Goal: Task Accomplishment & Management: Complete application form

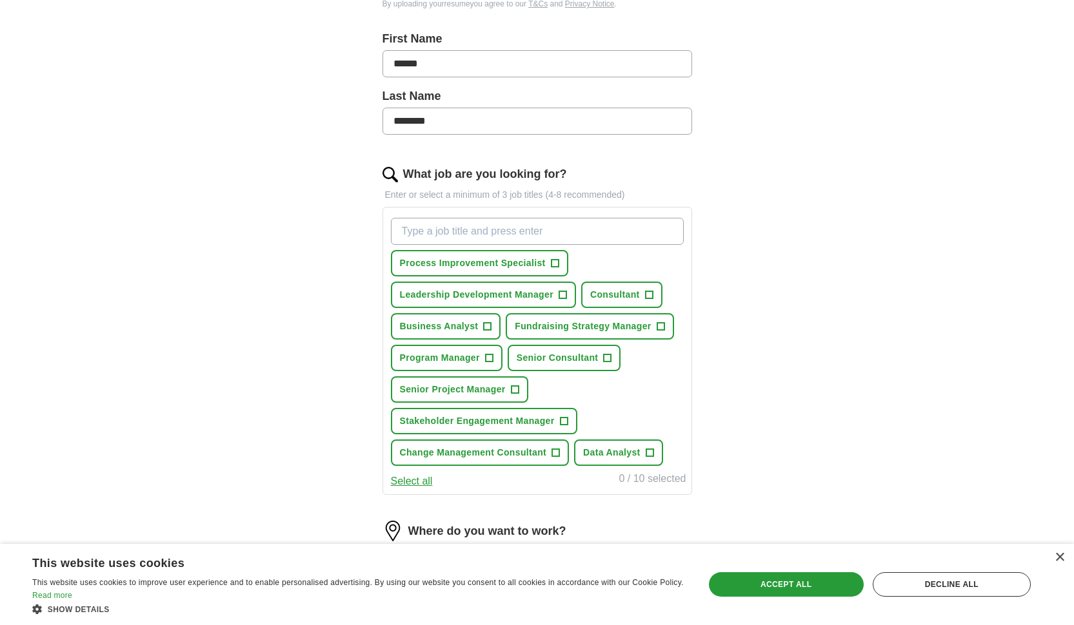
scroll to position [324, 0]
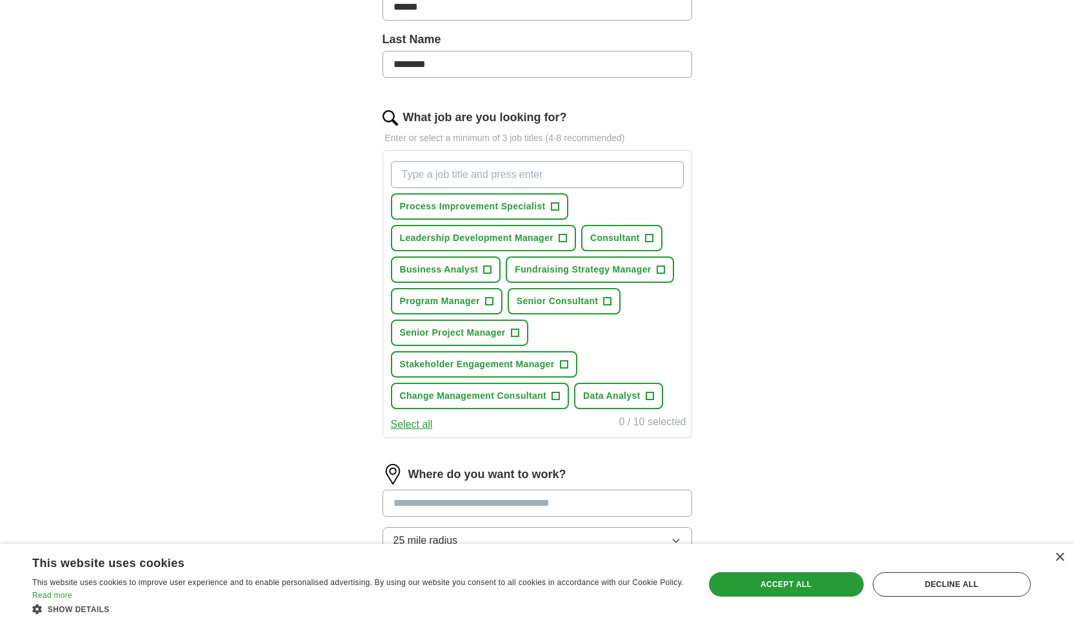
click at [649, 240] on span "+" at bounding box center [649, 238] width 8 height 10
click at [471, 266] on span "Business Analyst" at bounding box center [439, 270] width 79 height 14
click at [545, 305] on span "Senior Consultant" at bounding box center [557, 302] width 82 height 14
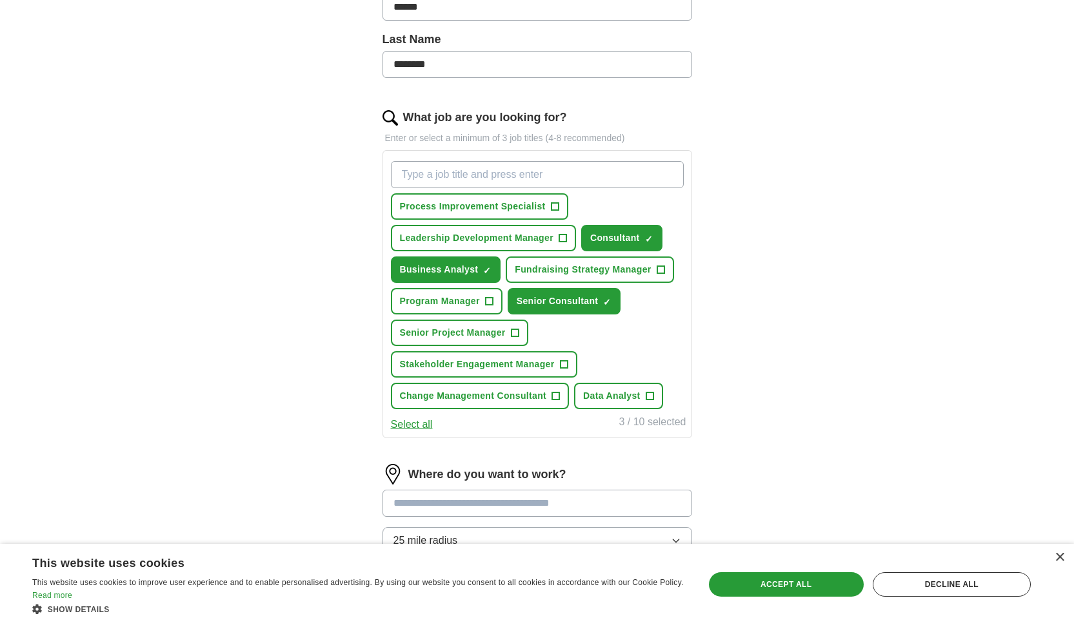
click at [460, 400] on span "Change Management Consultant" at bounding box center [473, 396] width 147 height 14
click at [466, 365] on span "Stakeholder Engagement Manager" at bounding box center [477, 365] width 155 height 14
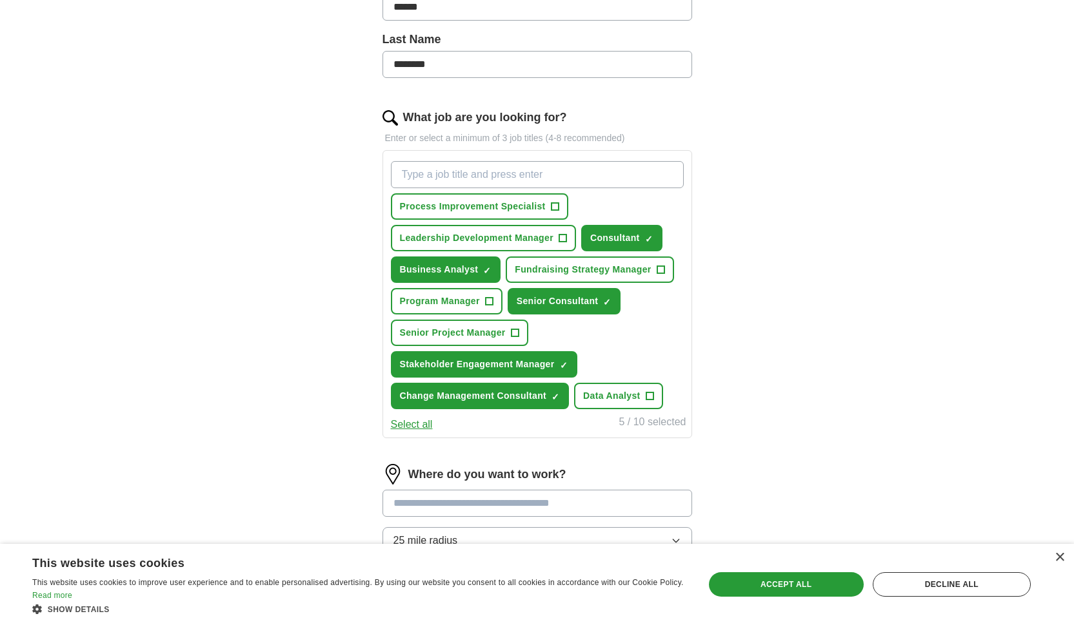
click at [608, 396] on span "Data Analyst" at bounding box center [611, 396] width 57 height 14
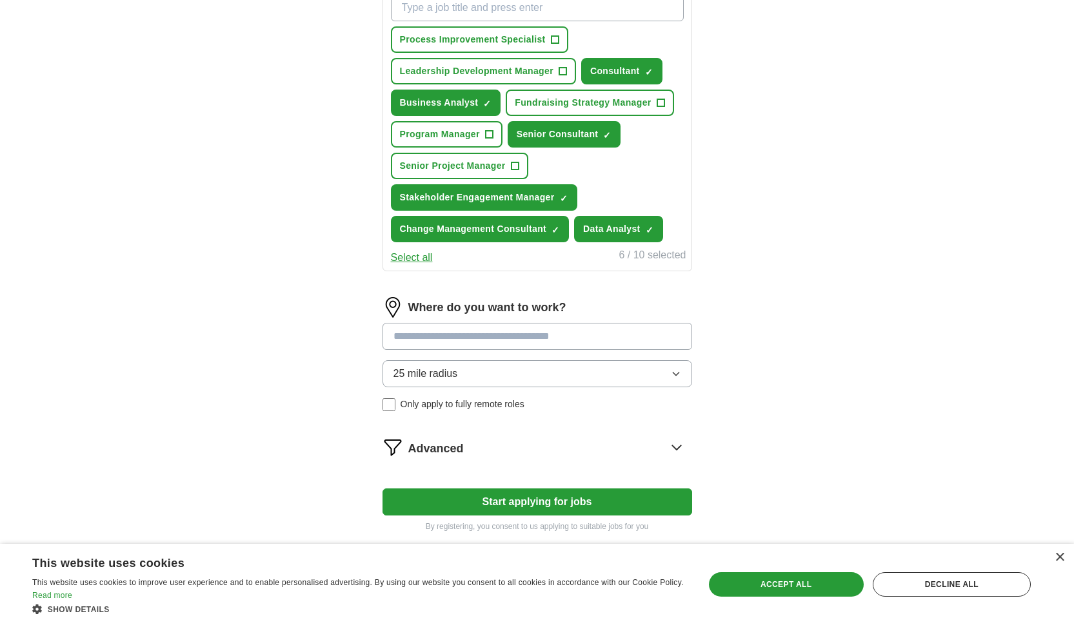
scroll to position [503, 0]
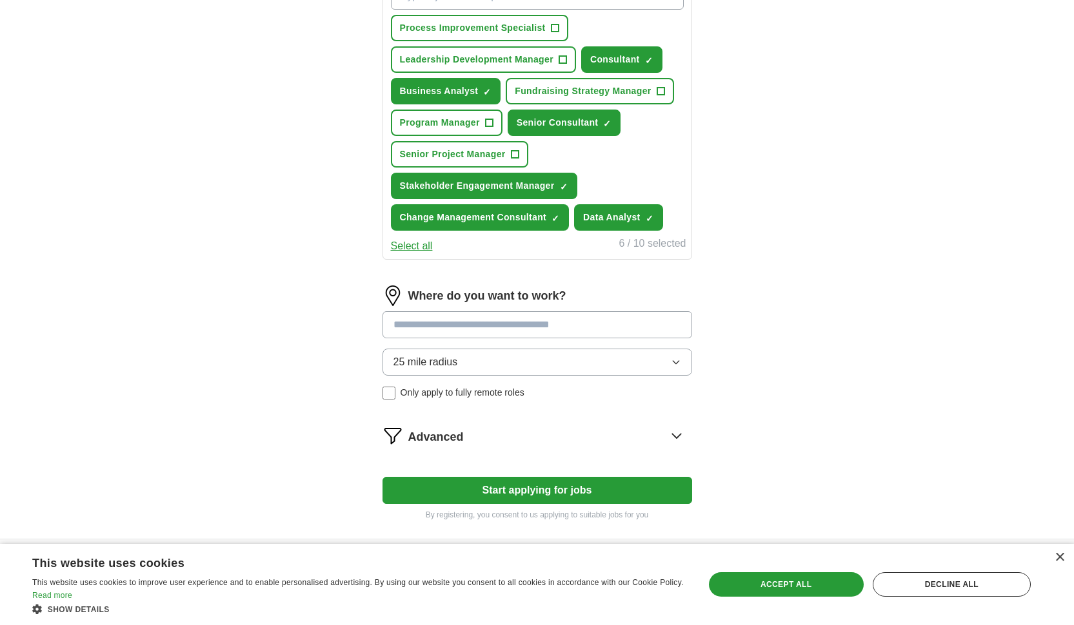
click at [489, 326] on input at bounding box center [536, 324] width 309 height 27
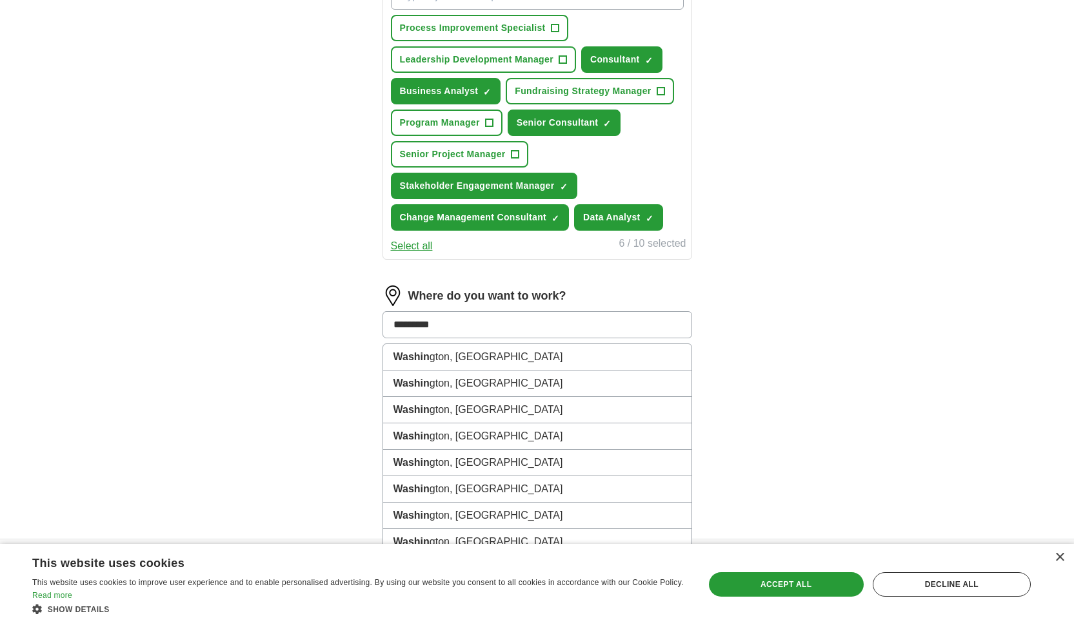
type input "**********"
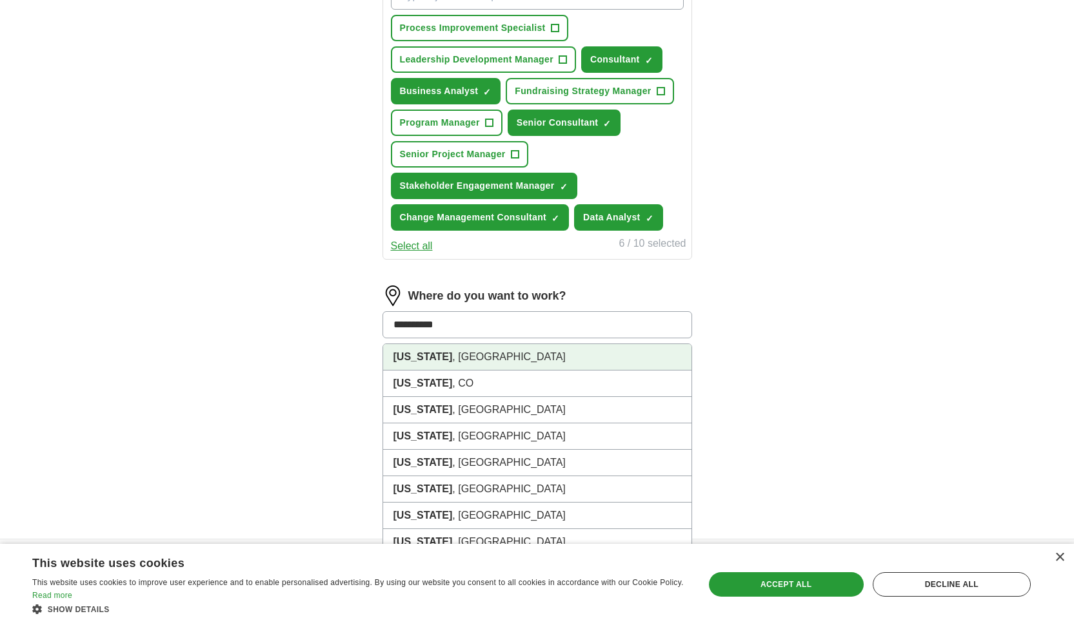
click at [490, 350] on li "[US_STATE] , [GEOGRAPHIC_DATA]" at bounding box center [537, 357] width 308 height 26
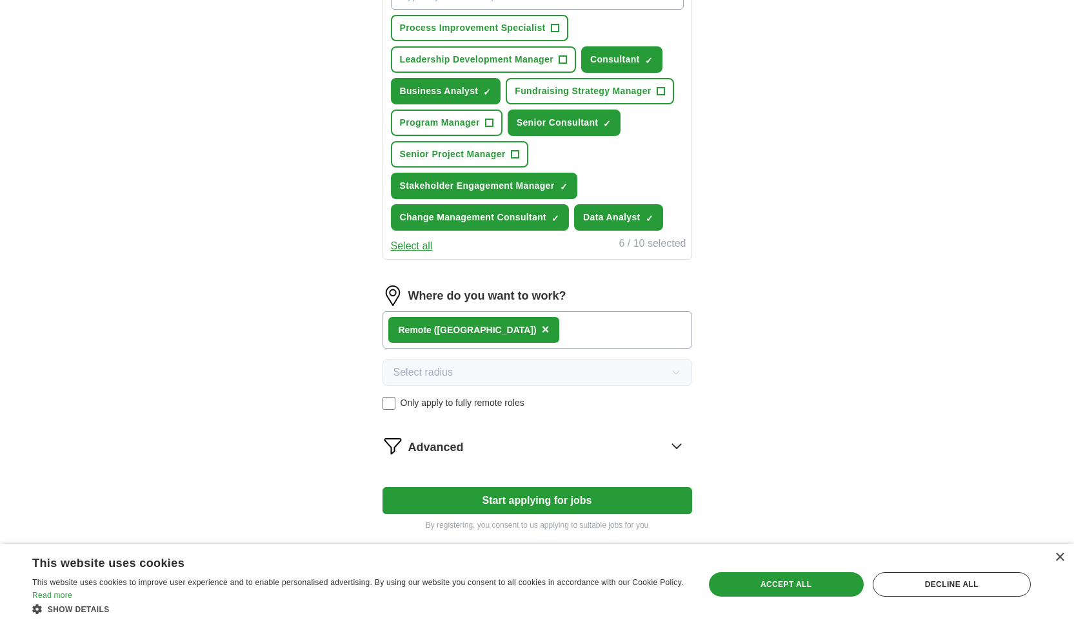
click at [499, 339] on div "Remote ([GEOGRAPHIC_DATA]) ×" at bounding box center [536, 329] width 309 height 37
click at [470, 508] on button "Start applying for jobs" at bounding box center [536, 500] width 309 height 27
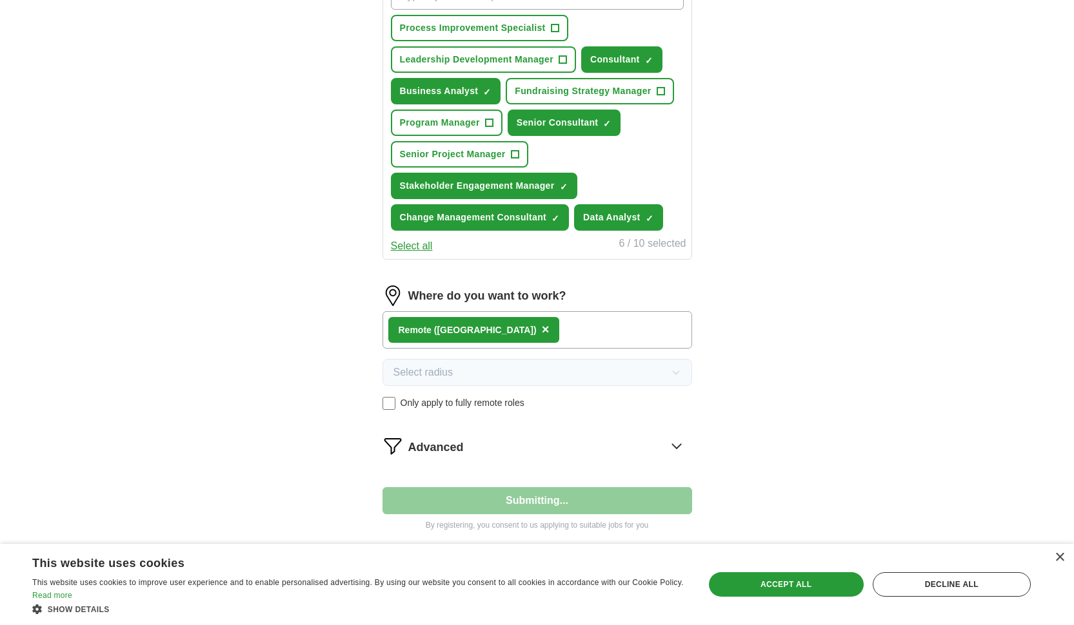
scroll to position [68, 0]
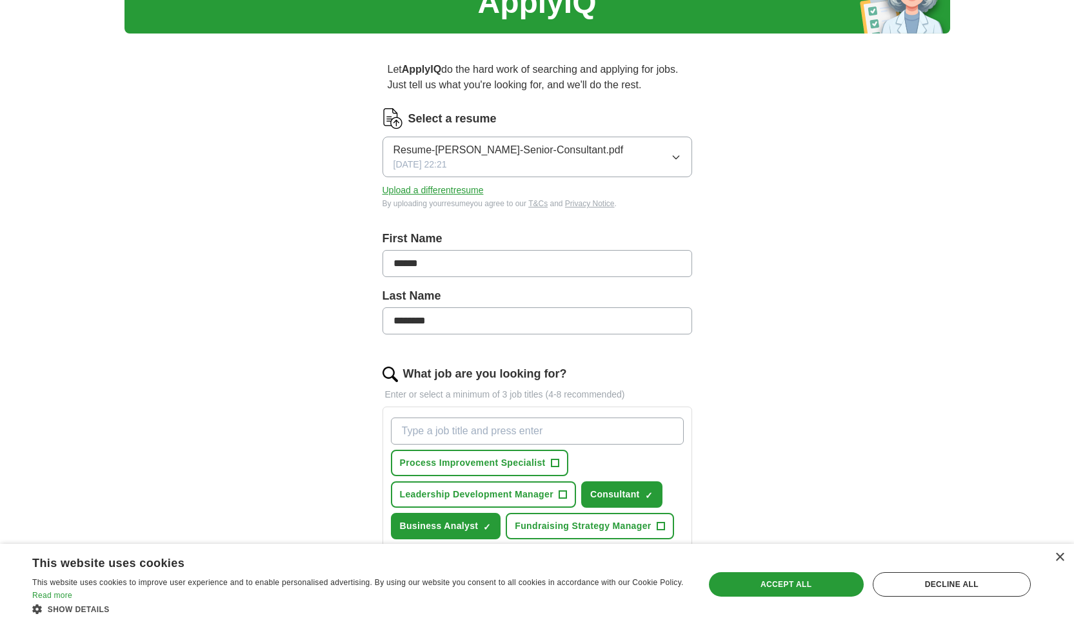
select select "**"
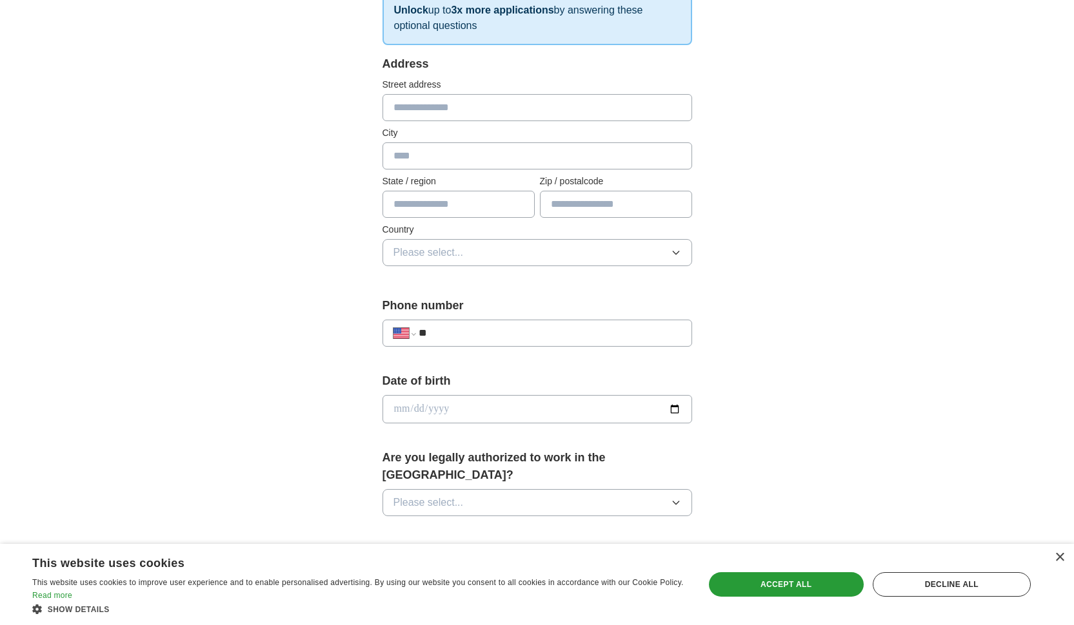
scroll to position [0, 0]
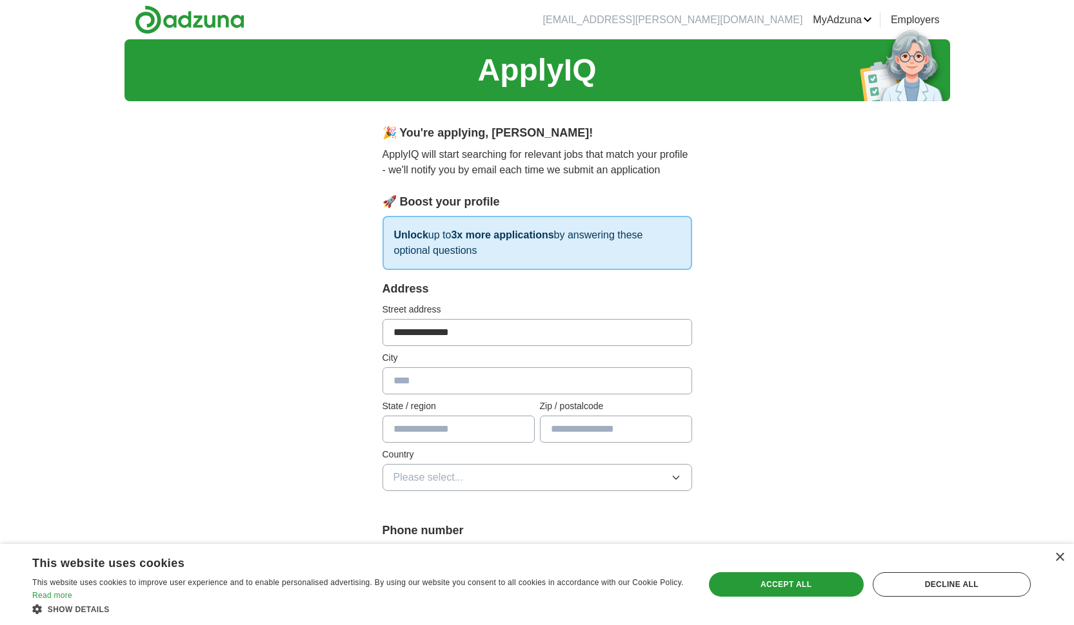
type input "**********"
type input "**"
type input "*****"
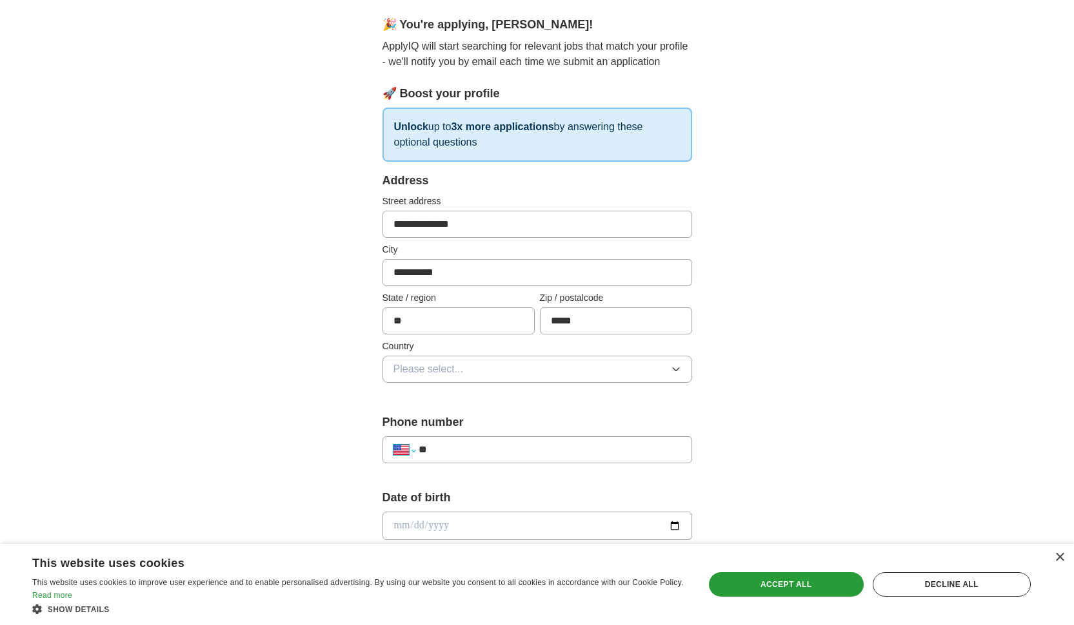
scroll to position [205, 0]
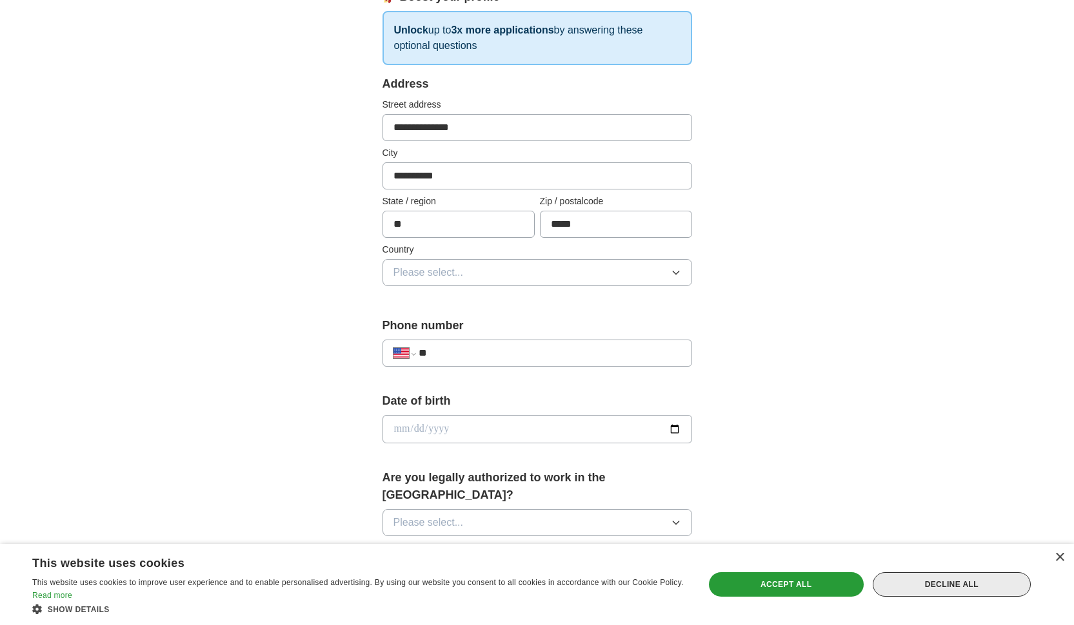
click at [940, 580] on div "Decline all" at bounding box center [951, 585] width 158 height 25
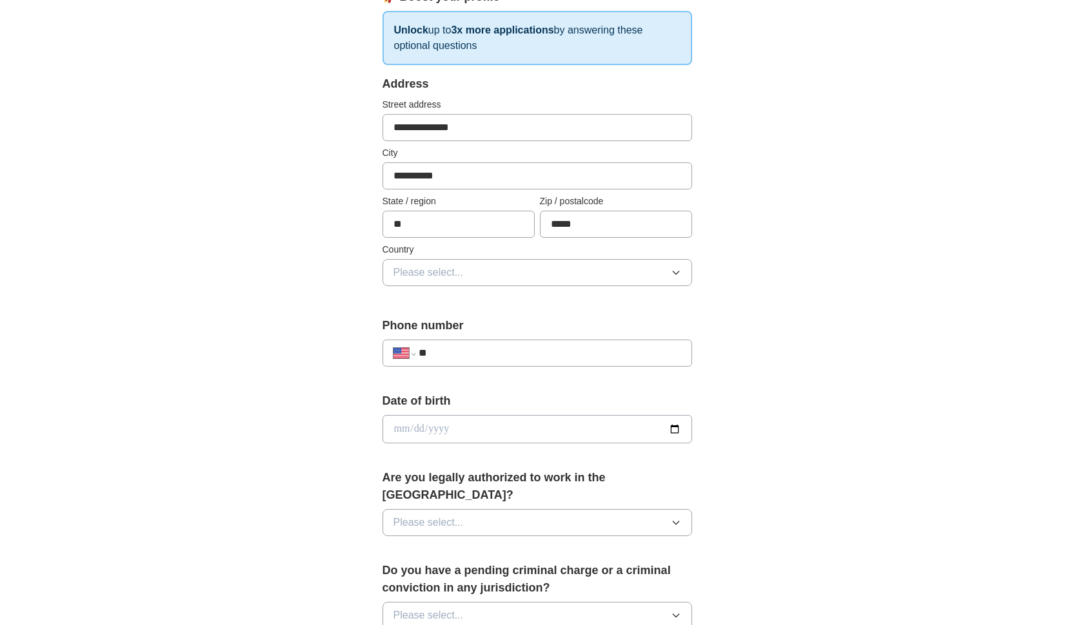
click at [473, 267] on button "Please select..." at bounding box center [536, 272] width 309 height 27
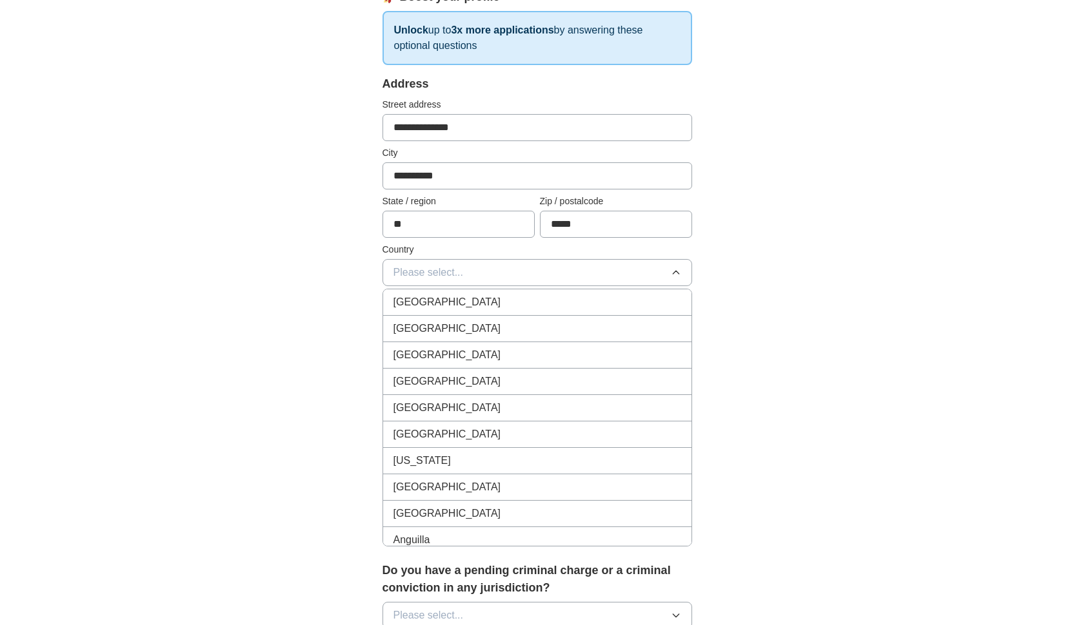
click at [464, 326] on div "[GEOGRAPHIC_DATA]" at bounding box center [537, 328] width 288 height 15
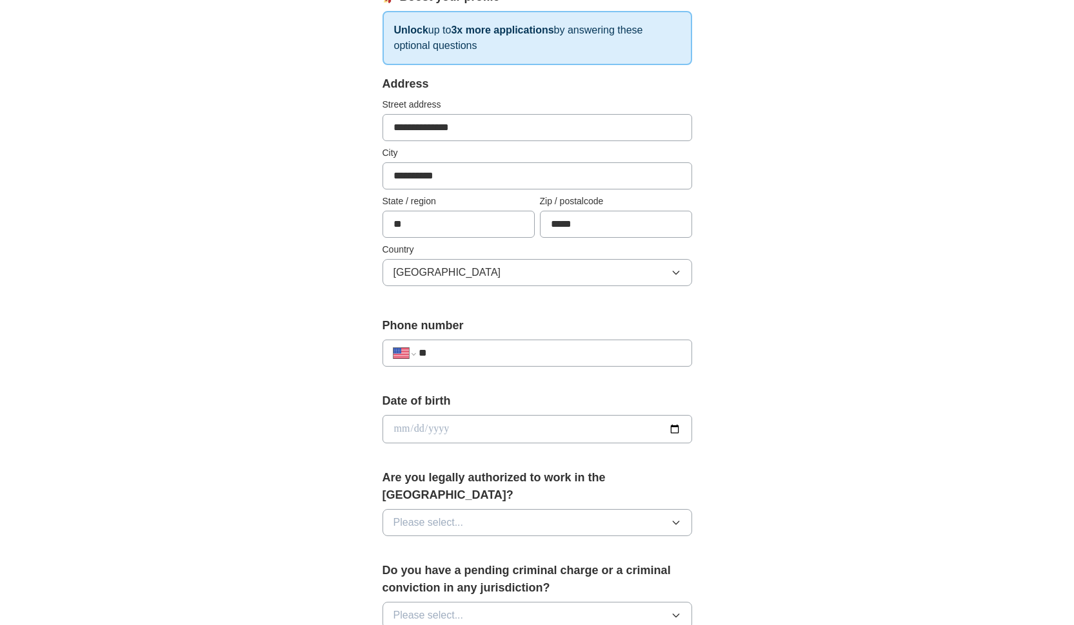
scroll to position [424, 0]
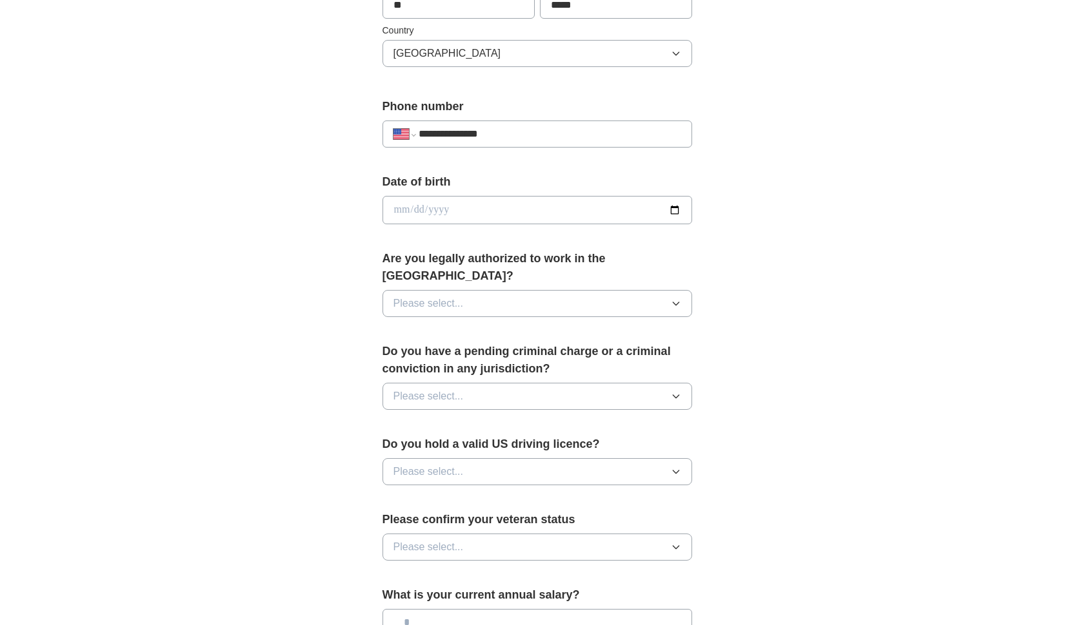
type input "**********"
click at [404, 211] on input "date" at bounding box center [536, 210] width 309 height 28
click at [414, 211] on input "date" at bounding box center [536, 210] width 309 height 28
click at [441, 207] on input "date" at bounding box center [536, 210] width 309 height 28
click at [317, 262] on div "**********" at bounding box center [536, 202] width 825 height 1174
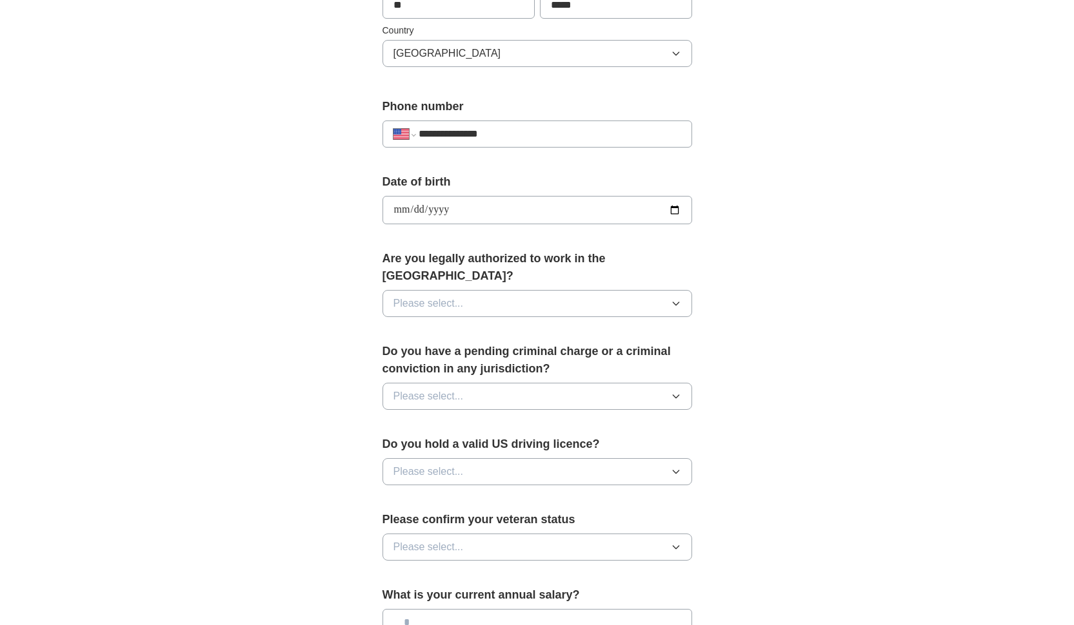
click at [417, 209] on input "**********" at bounding box center [536, 210] width 309 height 28
type input "**********"
click at [334, 277] on div "**********" at bounding box center [537, 238] width 413 height 1102
click at [433, 296] on span "Please select..." at bounding box center [428, 303] width 70 height 15
click at [437, 326] on div "Yes" at bounding box center [537, 333] width 288 height 15
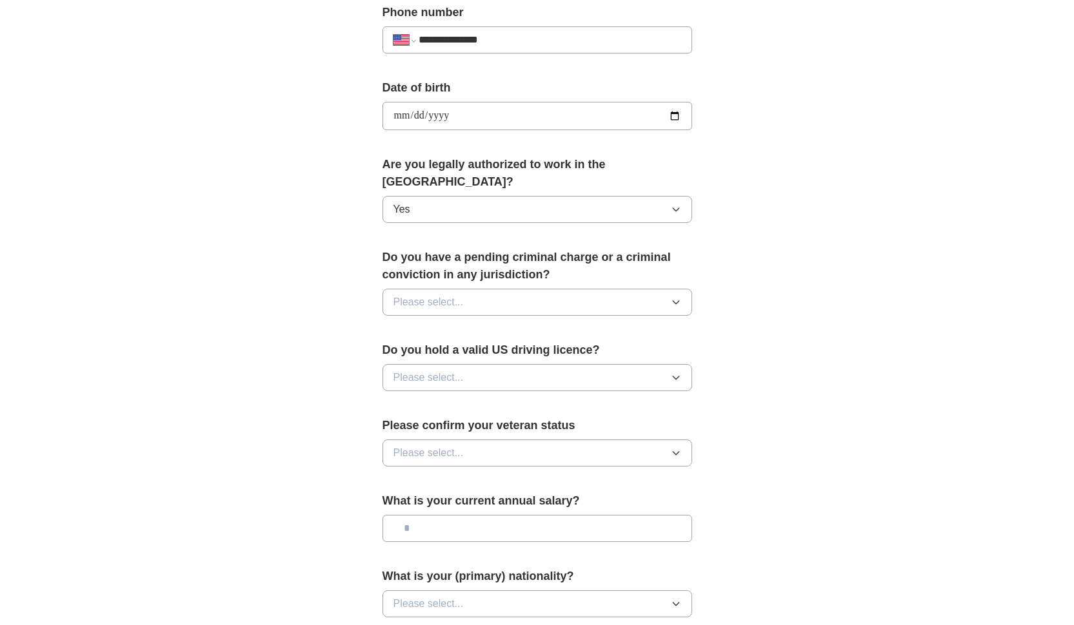
scroll to position [600, 0]
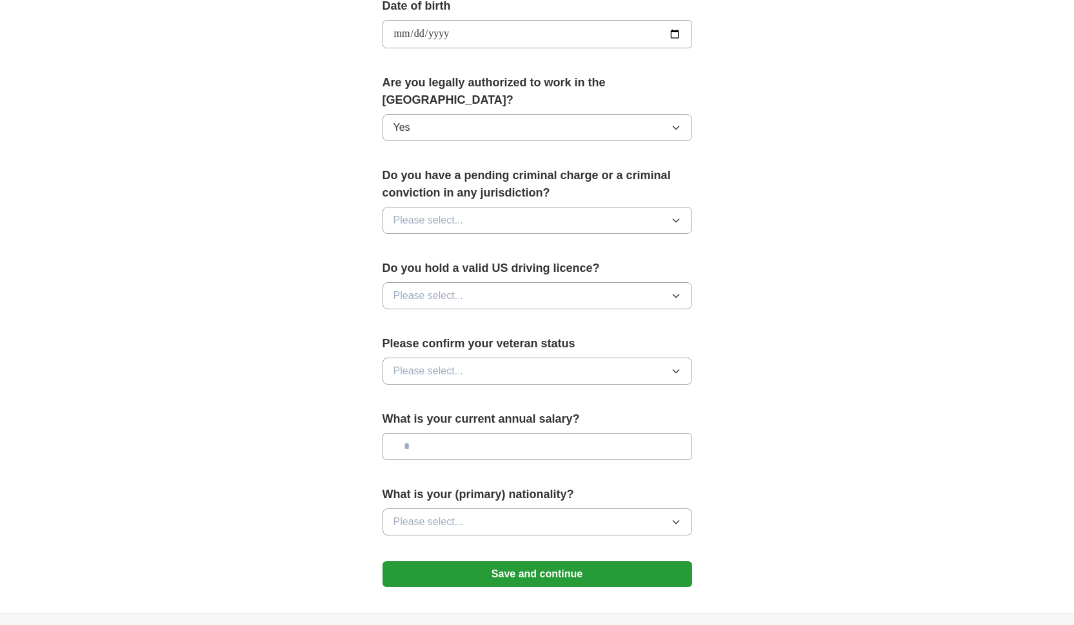
click at [446, 213] on span "Please select..." at bounding box center [428, 220] width 70 height 15
click at [447, 269] on div "No" at bounding box center [537, 276] width 288 height 15
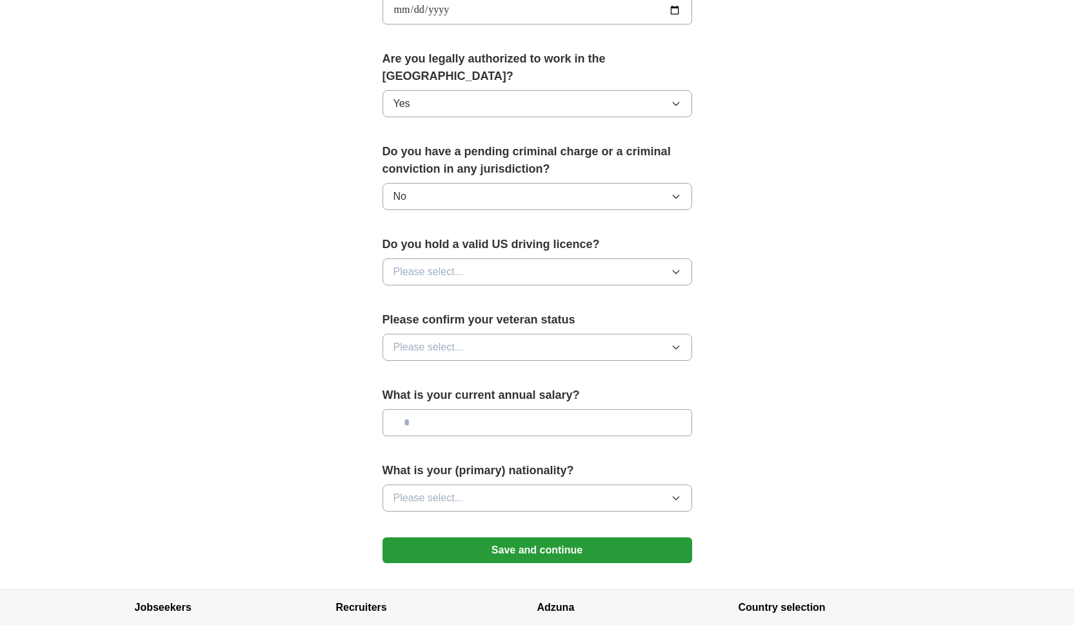
click at [435, 266] on button "Please select..." at bounding box center [536, 272] width 309 height 27
click at [431, 294] on div "Yes" at bounding box center [537, 301] width 288 height 15
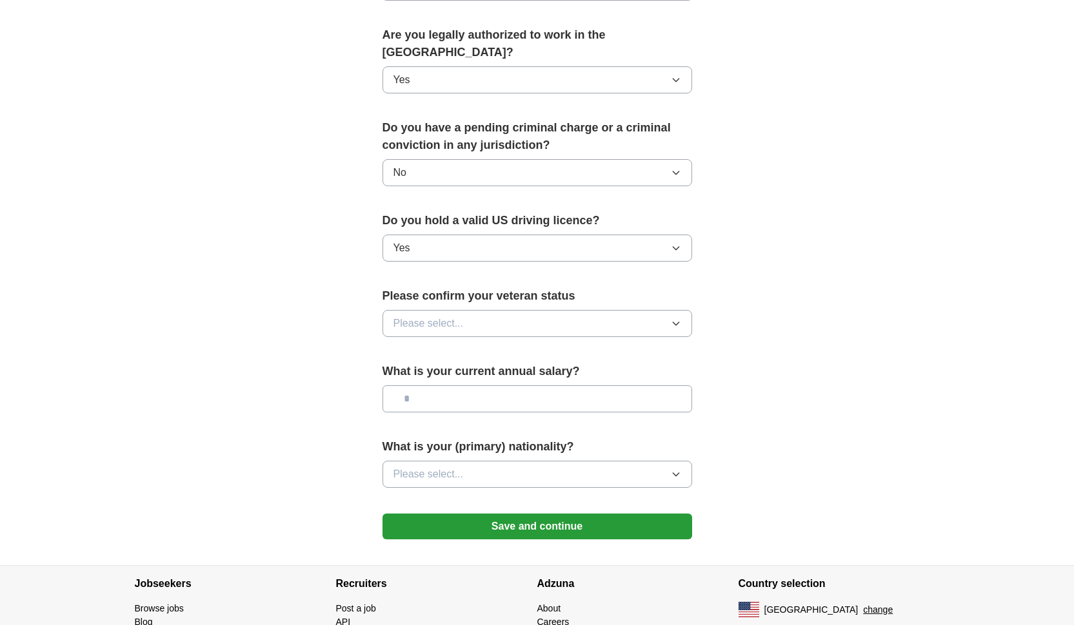
scroll to position [702, 0]
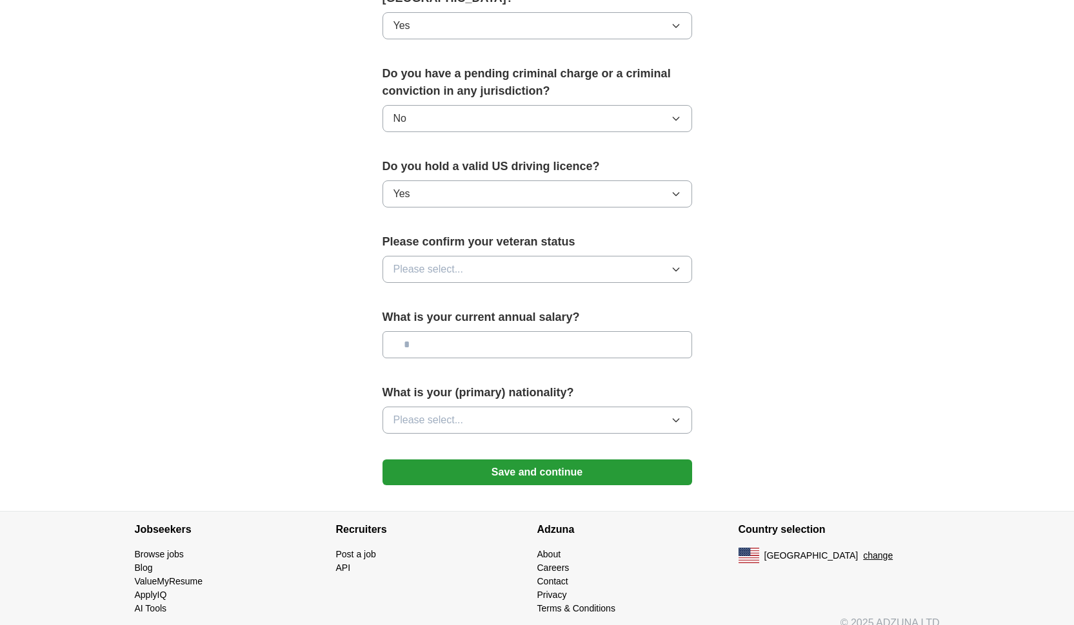
click at [435, 262] on span "Please select..." at bounding box center [428, 269] width 70 height 15
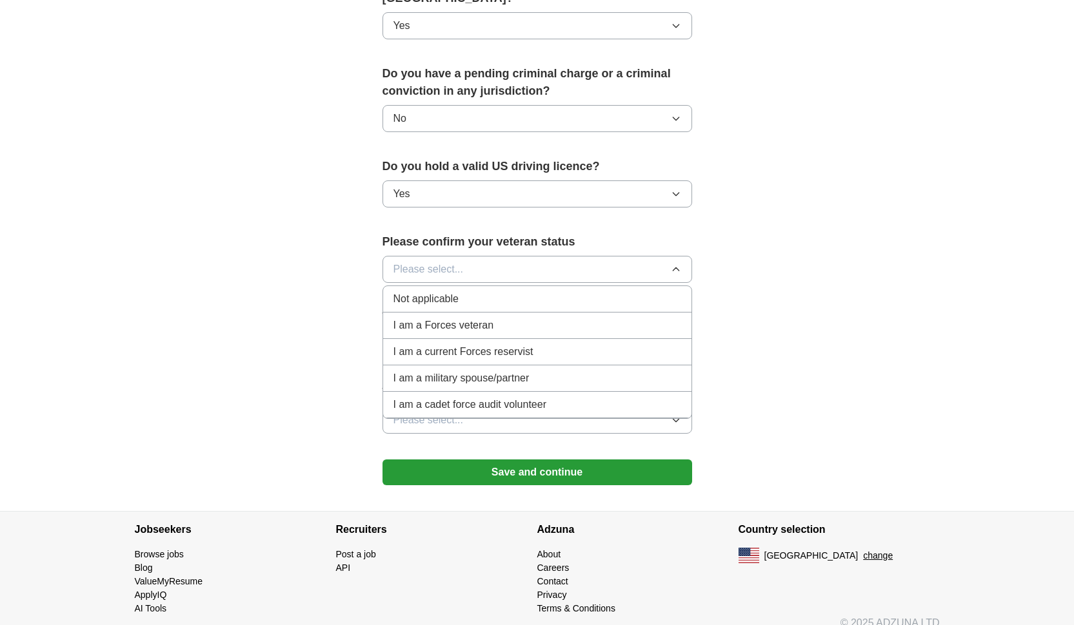
click at [440, 291] on span "Not applicable" at bounding box center [425, 298] width 65 height 15
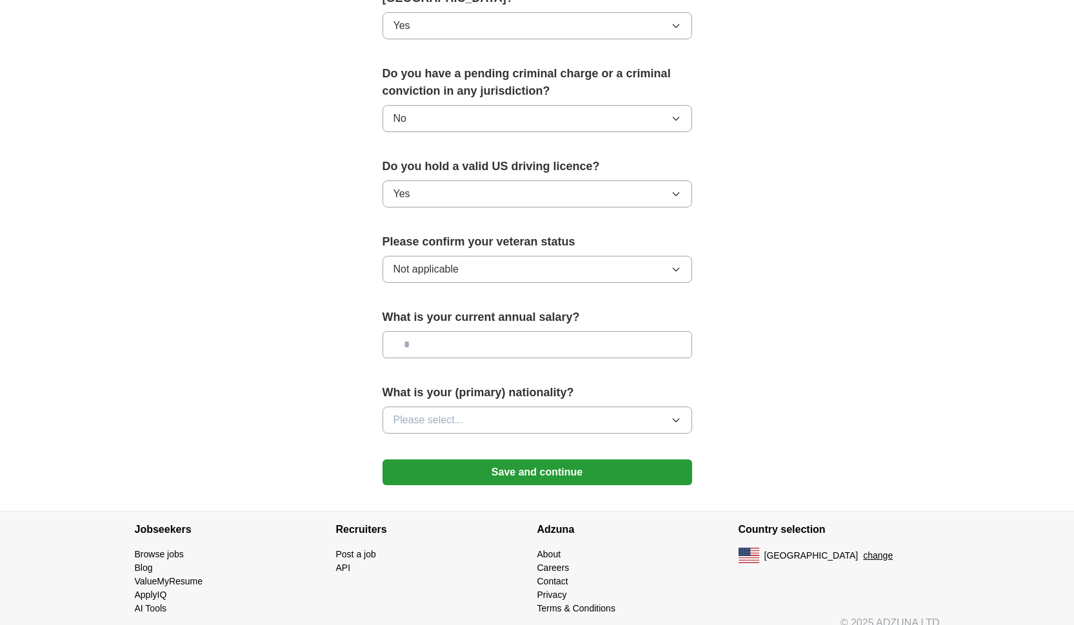
click at [440, 286] on form "**********" at bounding box center [536, 38] width 309 height 920
click at [442, 331] on input "text" at bounding box center [536, 344] width 309 height 27
type input "********"
click at [424, 407] on button "Please select..." at bounding box center [536, 420] width 309 height 27
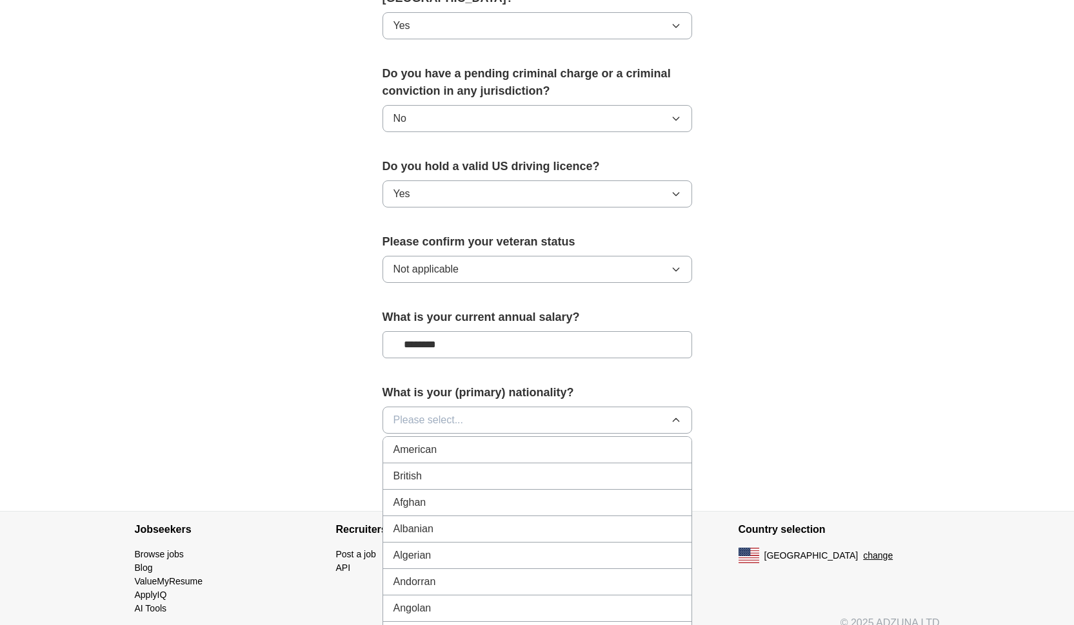
click at [427, 442] on span "American" at bounding box center [415, 449] width 44 height 15
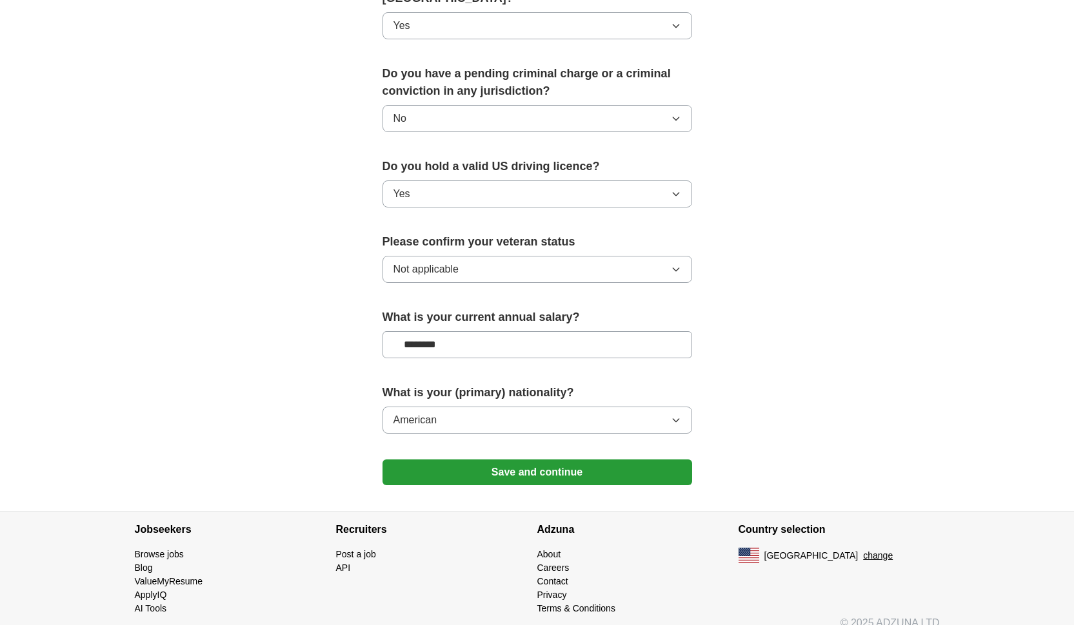
click at [454, 460] on button "Save and continue" at bounding box center [536, 473] width 309 height 26
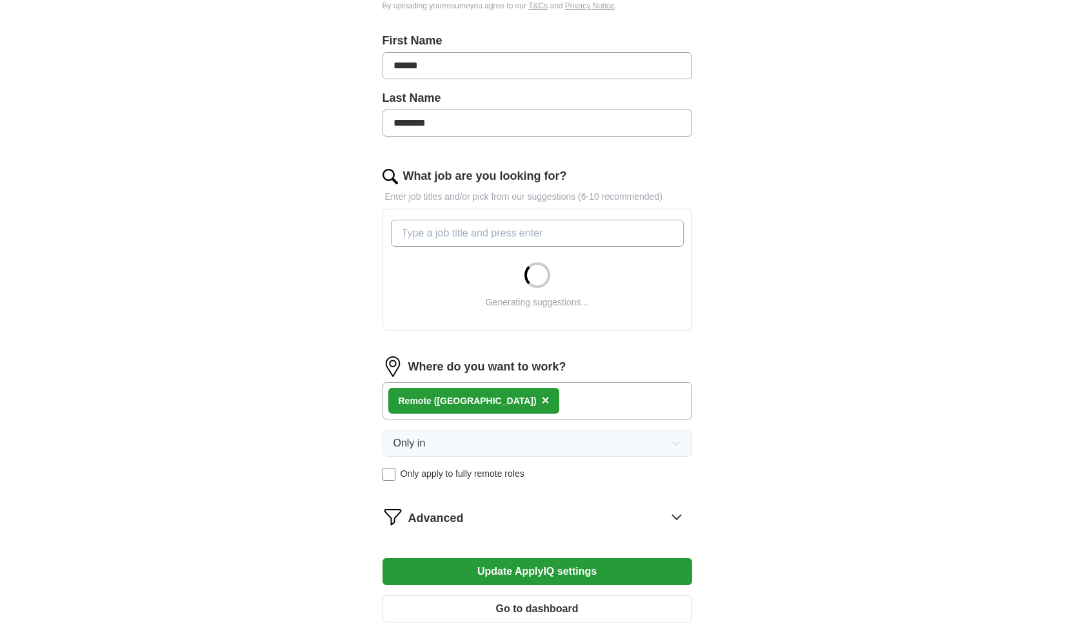
scroll to position [359, 0]
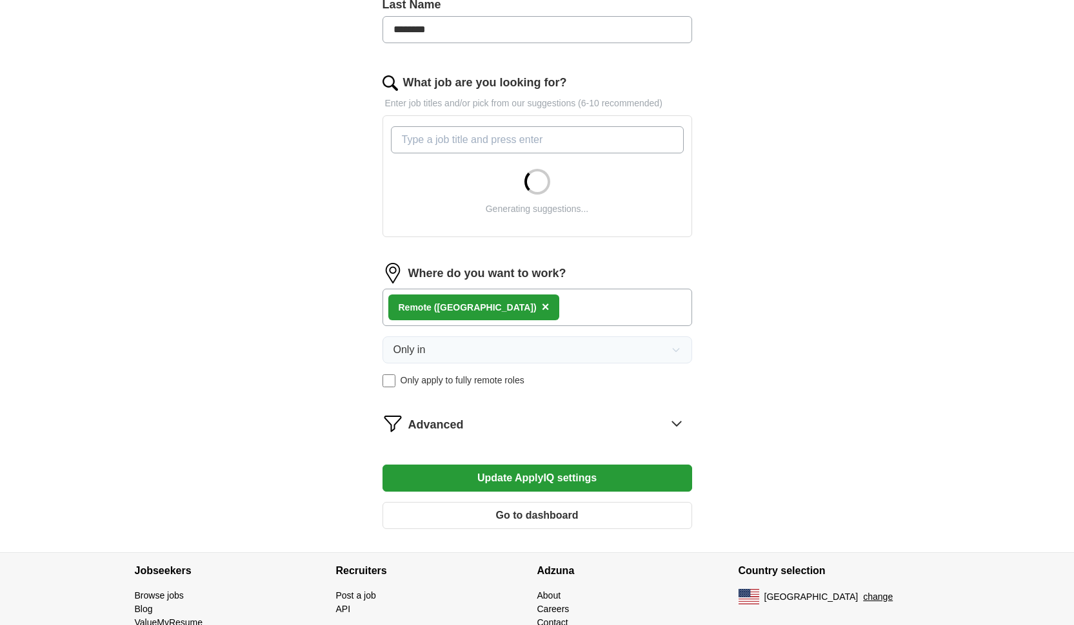
click at [477, 424] on div "Advanced" at bounding box center [550, 423] width 284 height 21
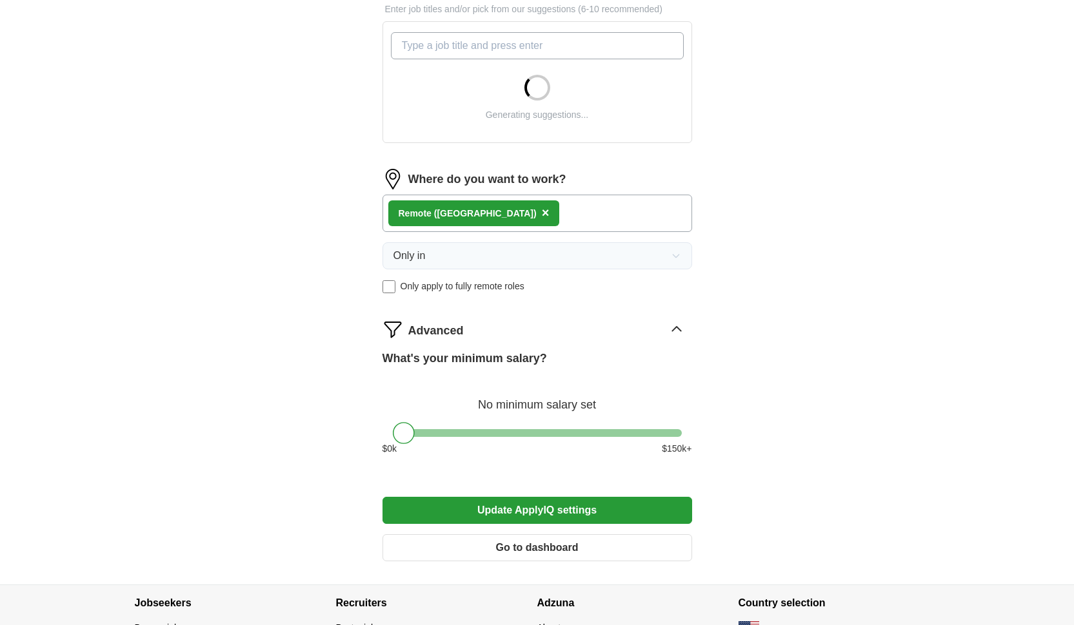
scroll to position [543, 0]
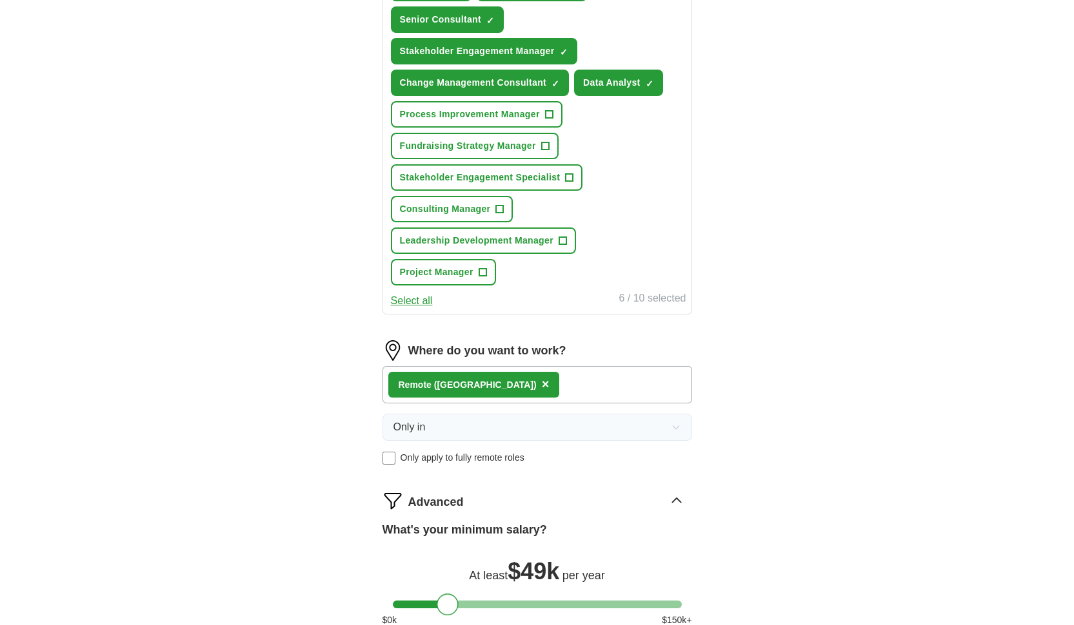
drag, startPoint x: 402, startPoint y: 348, endPoint x: 446, endPoint y: 348, distance: 44.5
click at [446, 348] on form "Select a resume Resume-Morgan-Kaminski-Senior-Consultant.pdf 09/13/2025, 22:21 …" at bounding box center [536, 188] width 309 height 1110
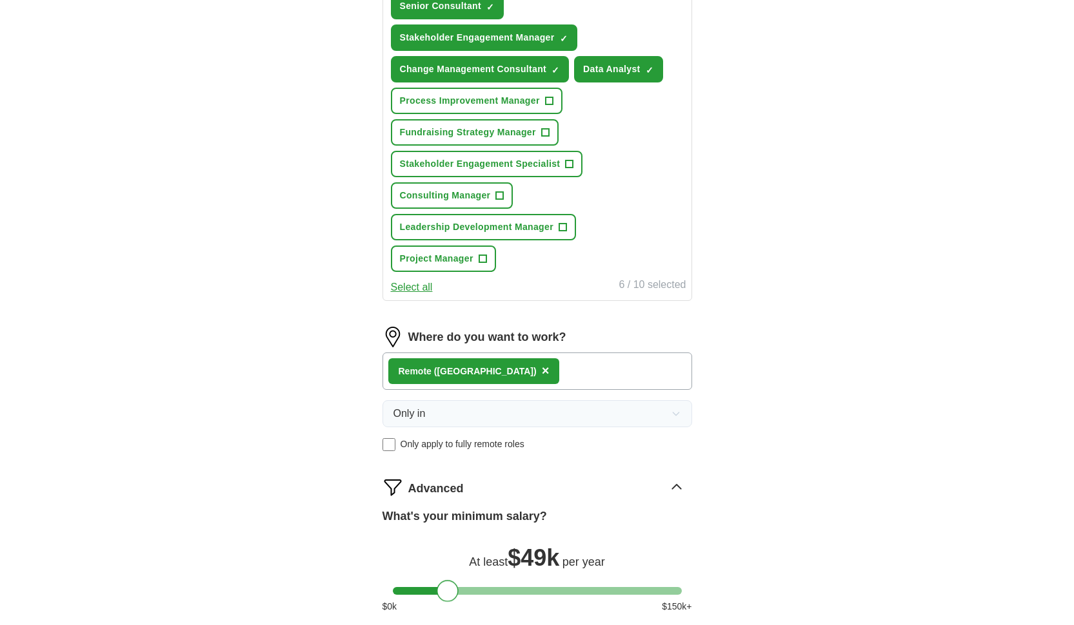
scroll to position [651, 0]
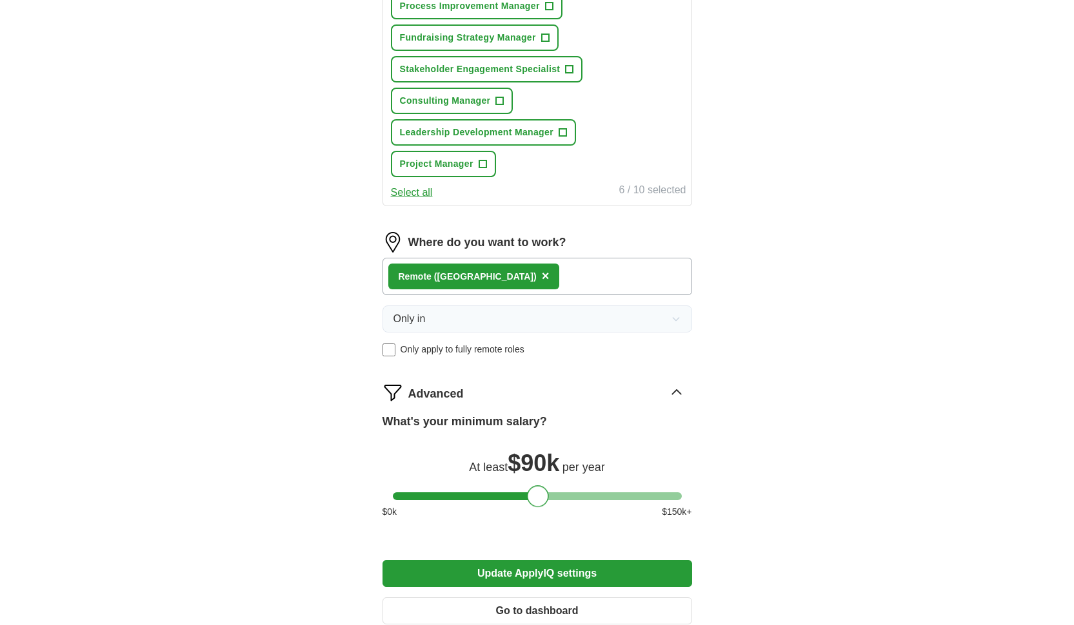
drag, startPoint x: 455, startPoint y: 498, endPoint x: 545, endPoint y: 495, distance: 91.0
click at [545, 495] on div at bounding box center [538, 497] width 22 height 22
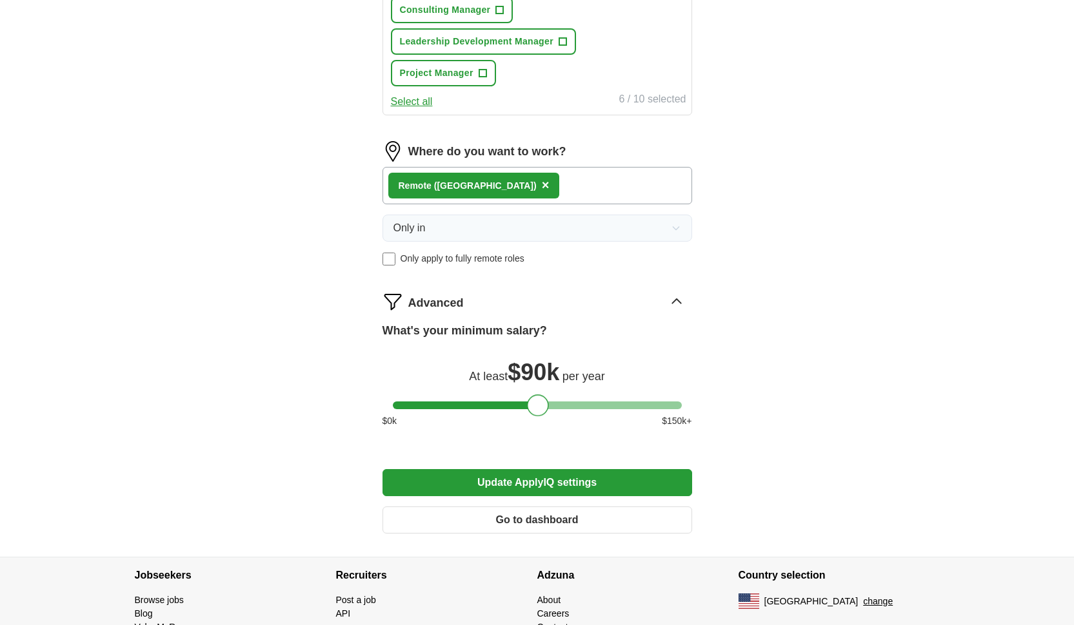
click at [494, 481] on button "Update ApplyIQ settings" at bounding box center [536, 482] width 309 height 27
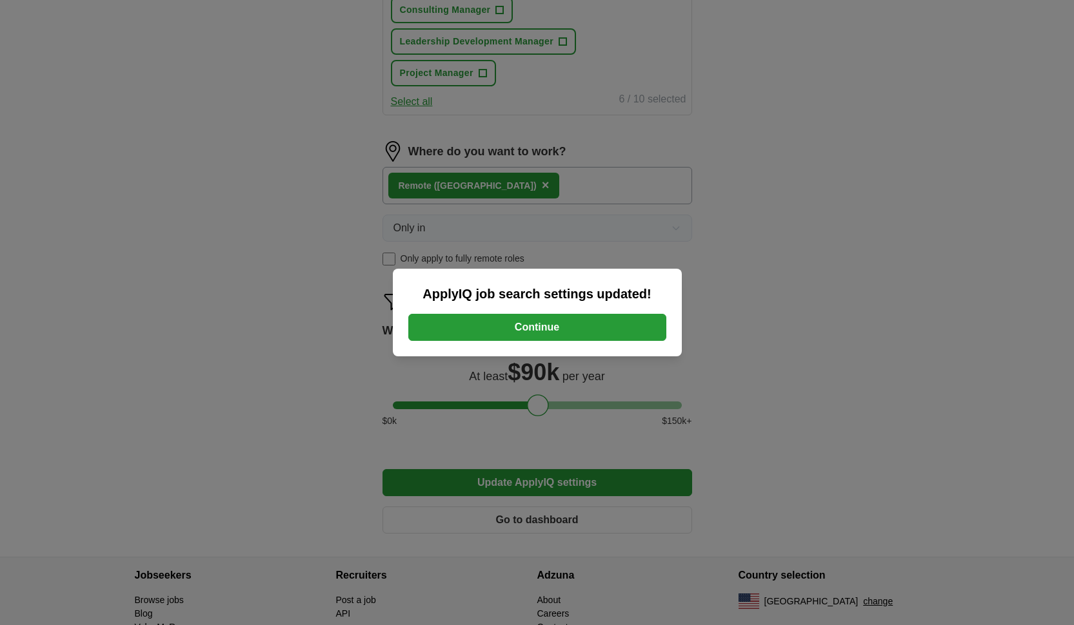
click at [527, 322] on button "Continue" at bounding box center [537, 327] width 258 height 27
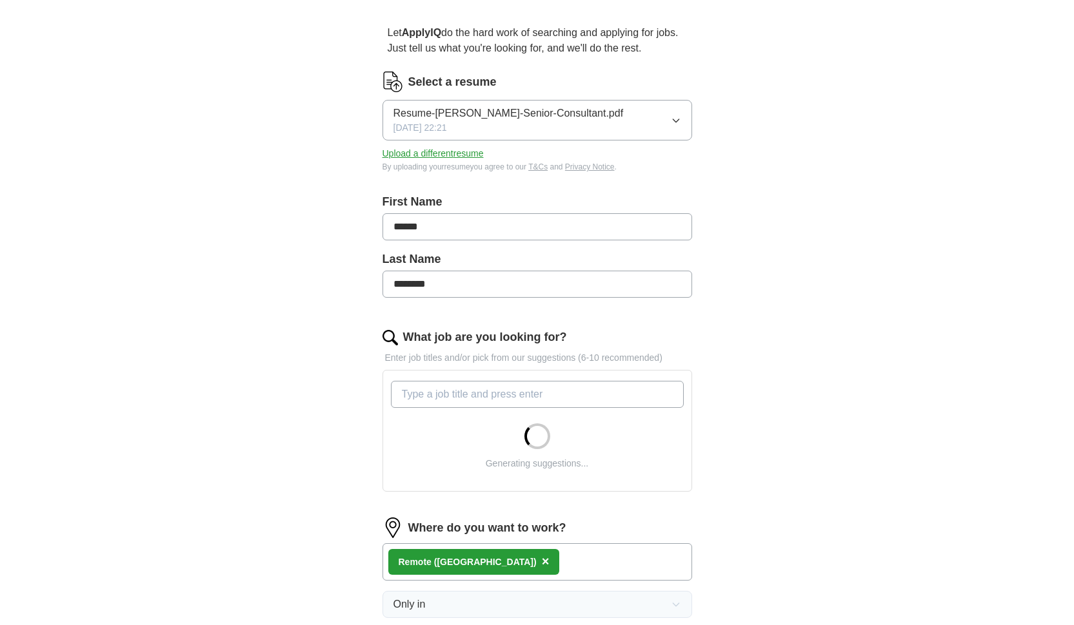
scroll to position [215, 0]
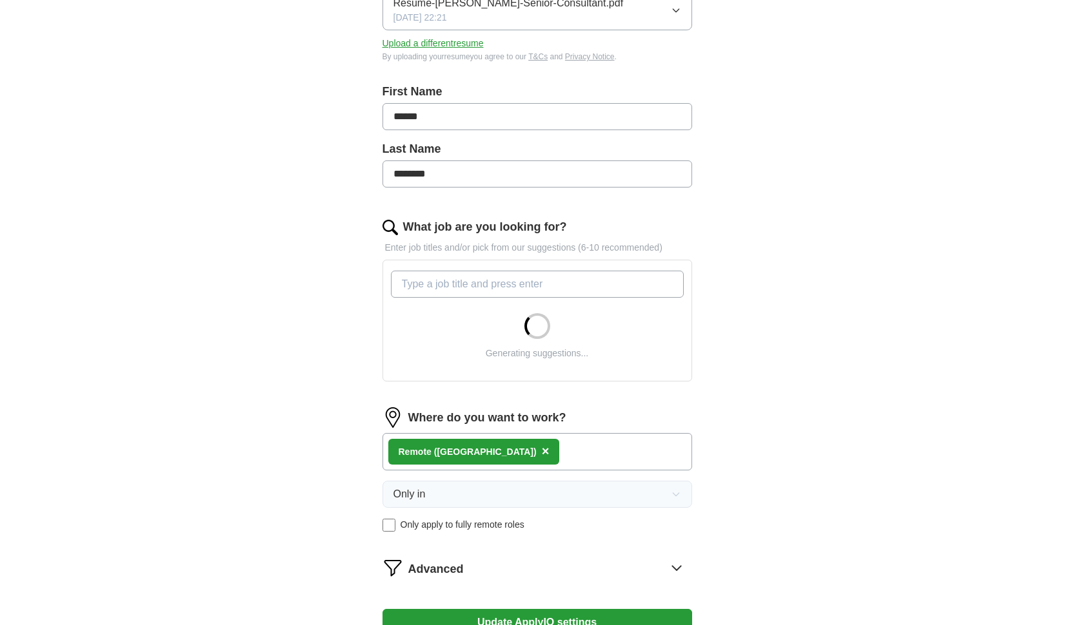
click at [522, 446] on div "Remote ([GEOGRAPHIC_DATA]) ×" at bounding box center [536, 451] width 309 height 37
click at [506, 449] on div "Remote ([GEOGRAPHIC_DATA]) ×" at bounding box center [536, 451] width 309 height 37
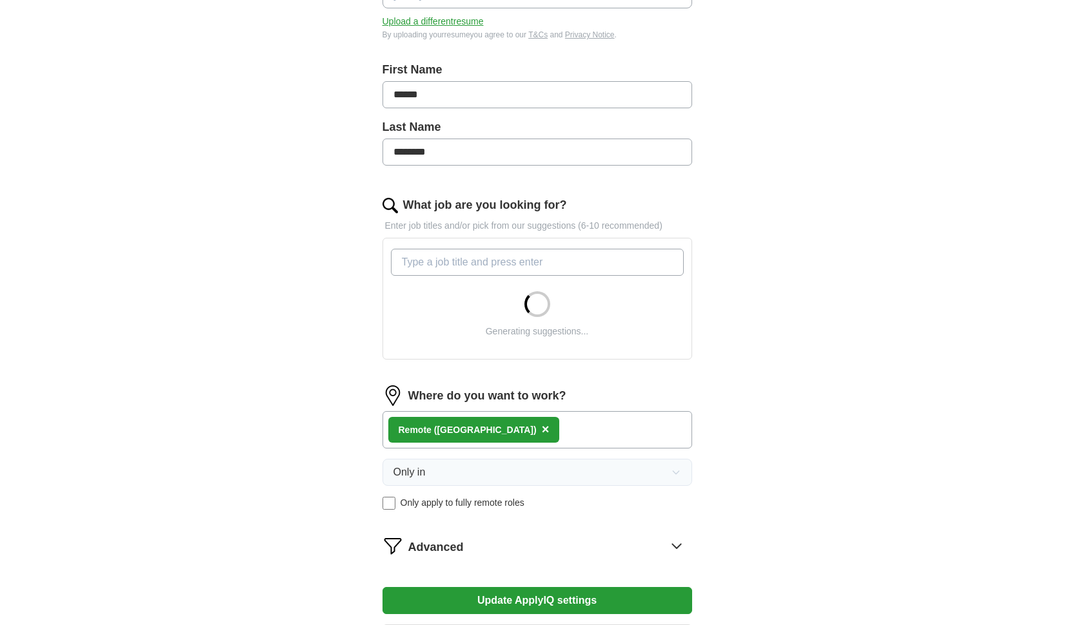
scroll to position [294, 0]
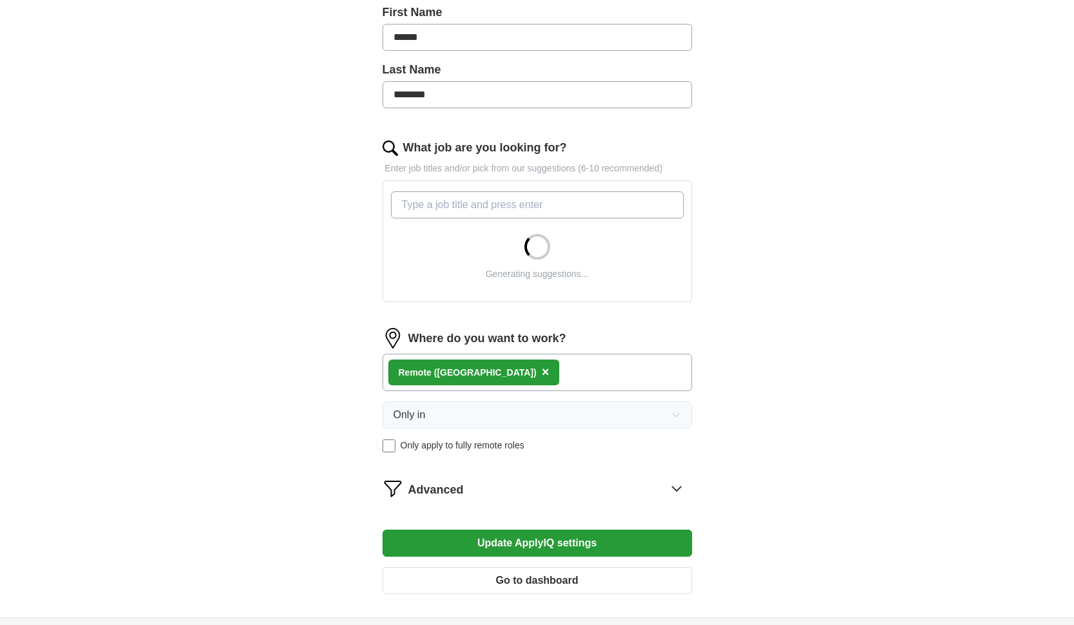
click at [507, 381] on div "Remote ([GEOGRAPHIC_DATA]) ×" at bounding box center [536, 372] width 309 height 37
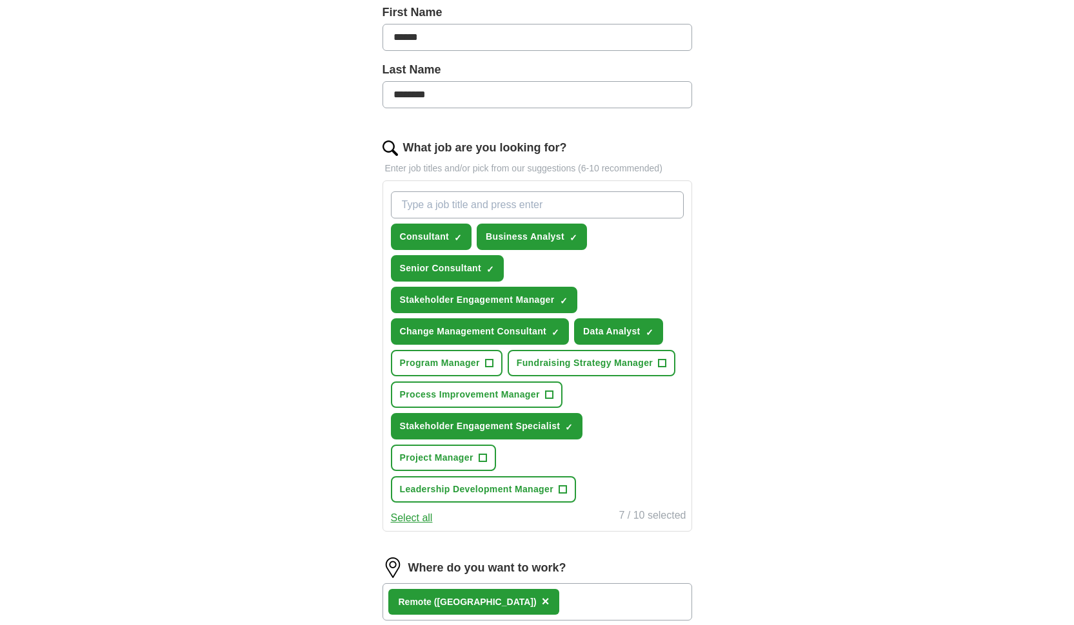
click at [522, 420] on span "Stakeholder Engagement Specialist" at bounding box center [480, 427] width 161 height 14
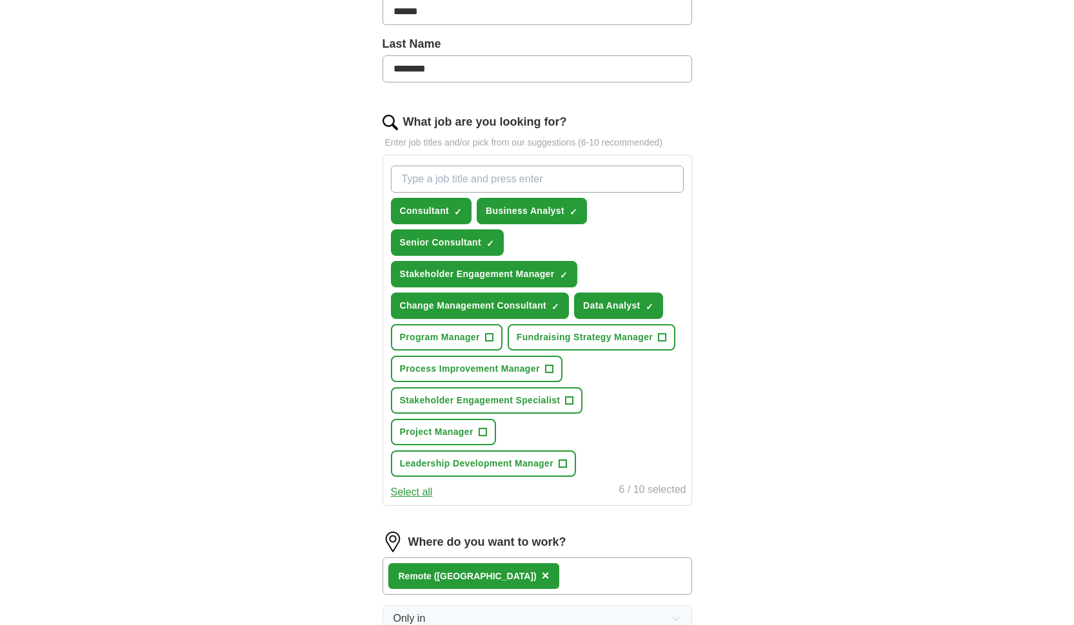
scroll to position [367, 0]
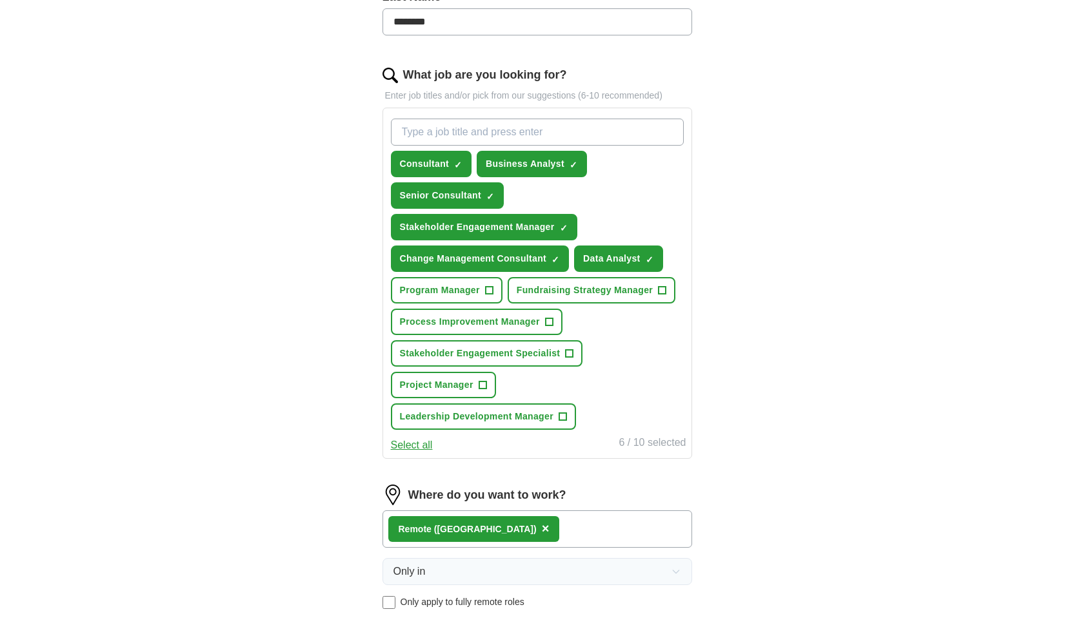
click at [531, 355] on span "Stakeholder Engagement Specialist" at bounding box center [480, 354] width 161 height 14
click at [475, 393] on button "Project Manager +" at bounding box center [443, 385] width 105 height 26
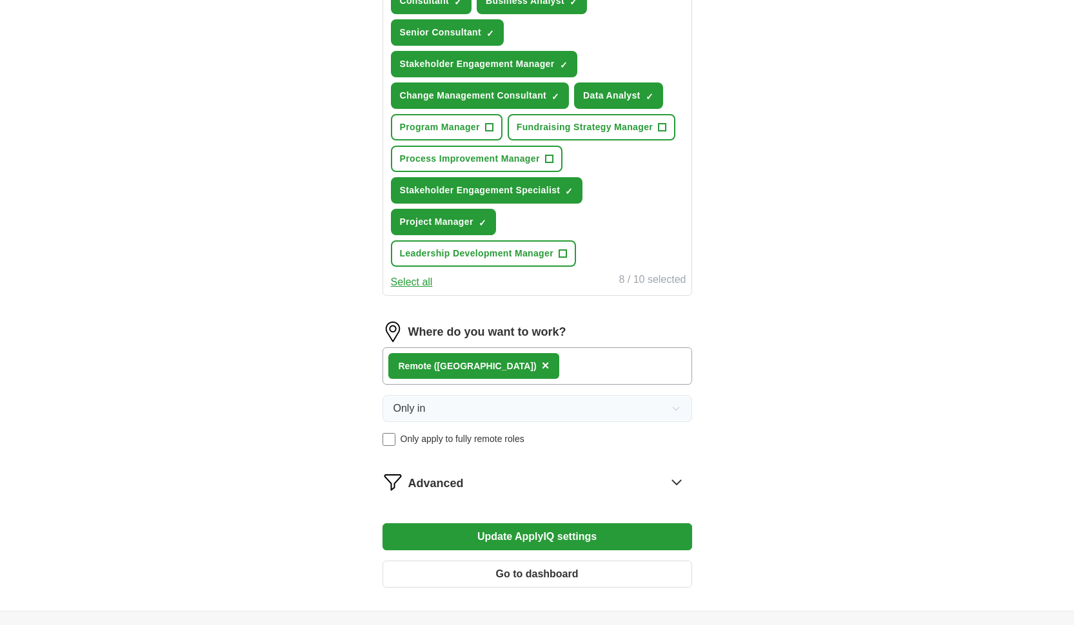
scroll to position [646, 0]
